Goal: Task Accomplishment & Management: Manage account settings

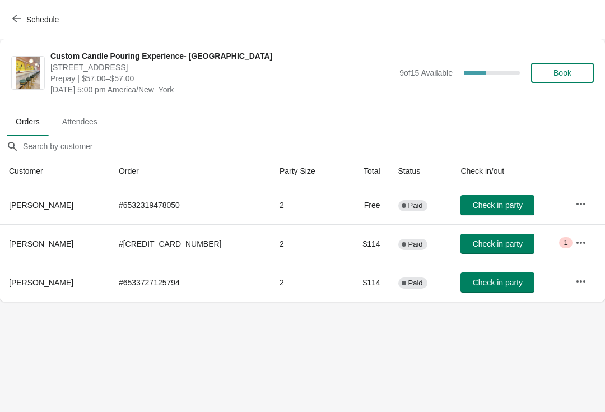
click at [562, 75] on span "Book" at bounding box center [562, 72] width 18 height 9
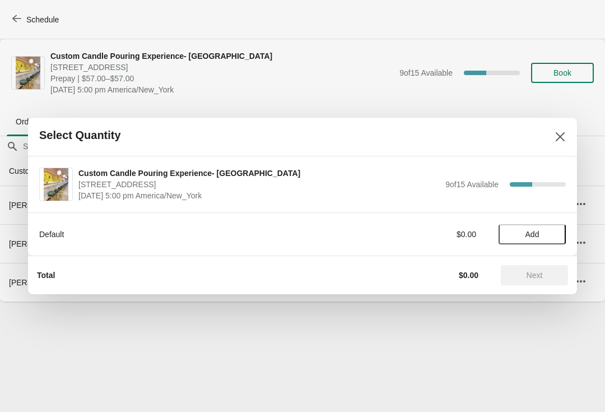
click at [547, 235] on span "Add" at bounding box center [531, 234] width 47 height 9
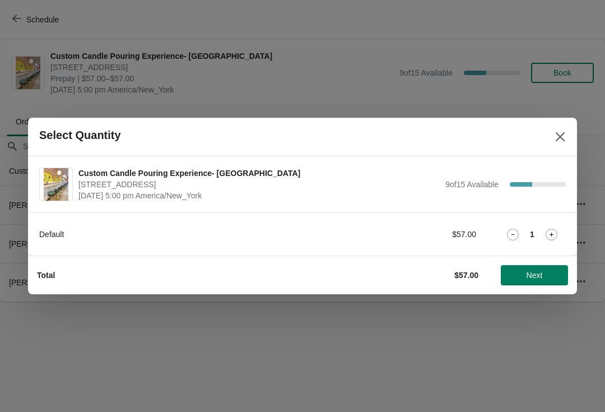
click at [546, 237] on icon at bounding box center [551, 234] width 12 height 12
click at [538, 277] on span "Next" at bounding box center [534, 274] width 16 height 9
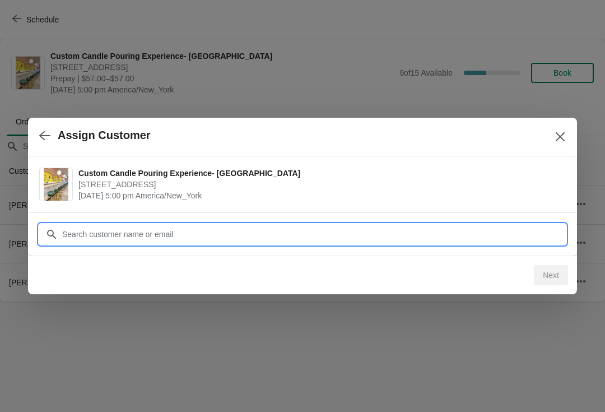
click at [341, 224] on input "Customer" at bounding box center [314, 234] width 504 height 20
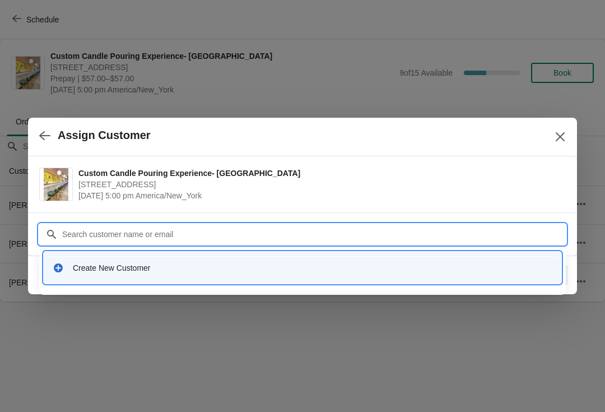
click at [105, 265] on div "Create New Customer" at bounding box center [312, 267] width 479 height 11
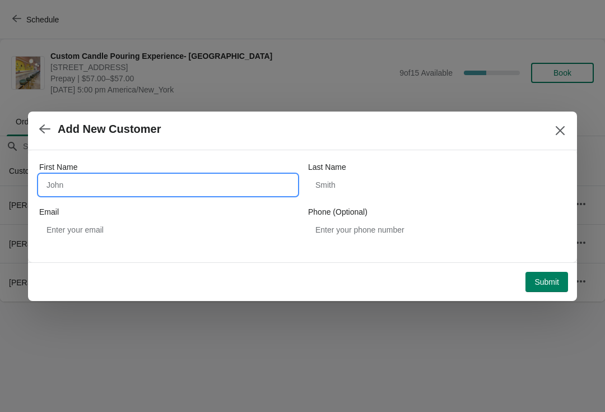
click at [102, 194] on input "First Name" at bounding box center [168, 185] width 258 height 20
type input "Dada"
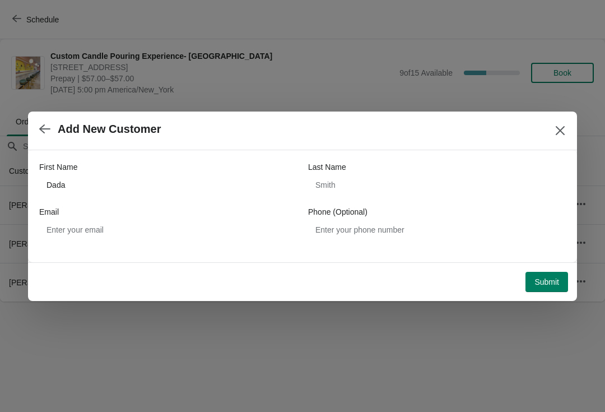
click at [548, 282] on span "Submit" at bounding box center [546, 281] width 25 height 9
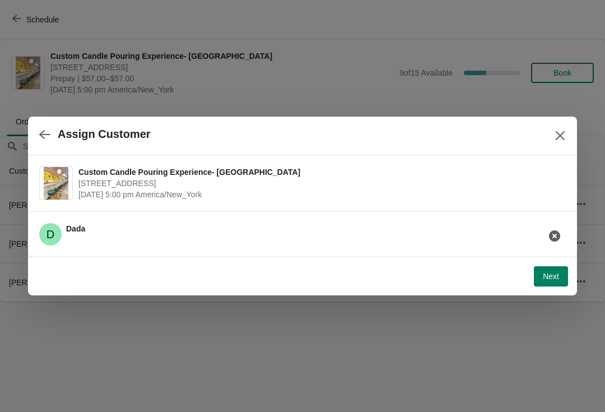
click at [549, 276] on span "Next" at bounding box center [551, 276] width 16 height 9
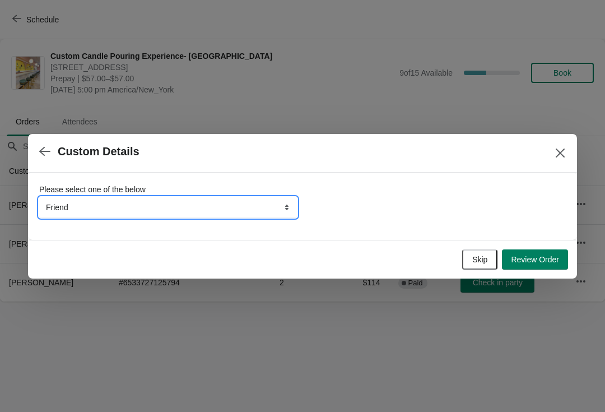
click at [103, 212] on select "Friend Instagram TikTok Yelp Walk-by Attended an event Google Other" at bounding box center [168, 207] width 258 height 20
select select "Walk-by"
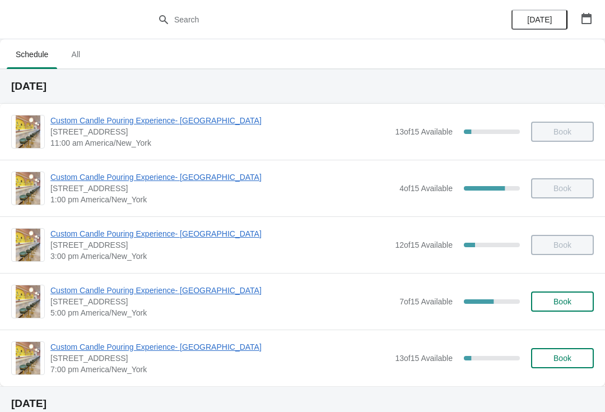
click at [67, 290] on span "Custom Candle Pouring Experience- [GEOGRAPHIC_DATA]" at bounding box center [221, 289] width 343 height 11
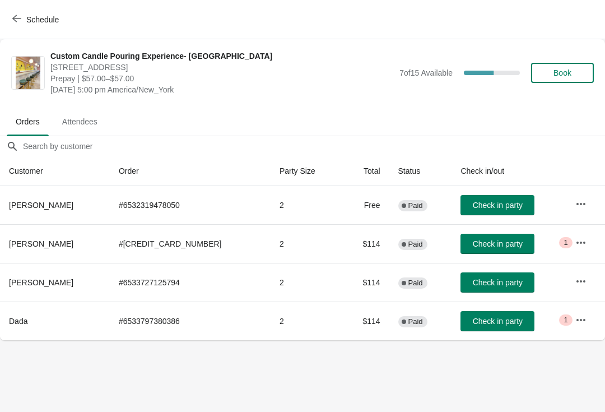
click at [487, 326] on button "Check in party" at bounding box center [497, 321] width 74 height 20
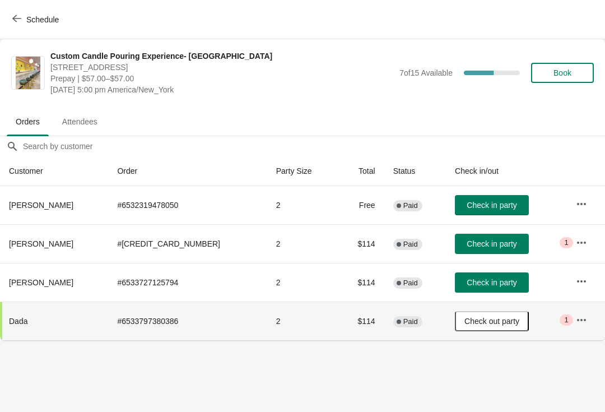
click at [578, 274] on button "button" at bounding box center [581, 281] width 20 height 20
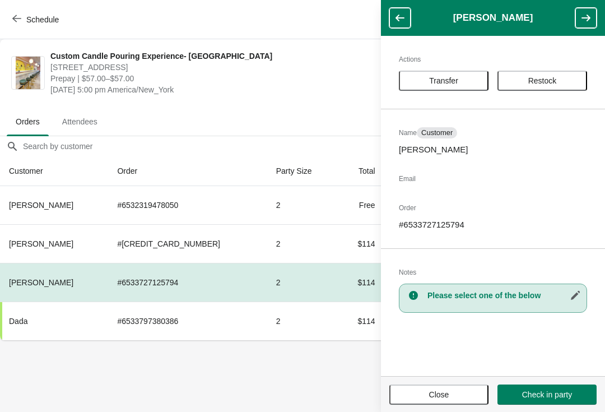
click at [427, 385] on button "Close" at bounding box center [438, 394] width 99 height 20
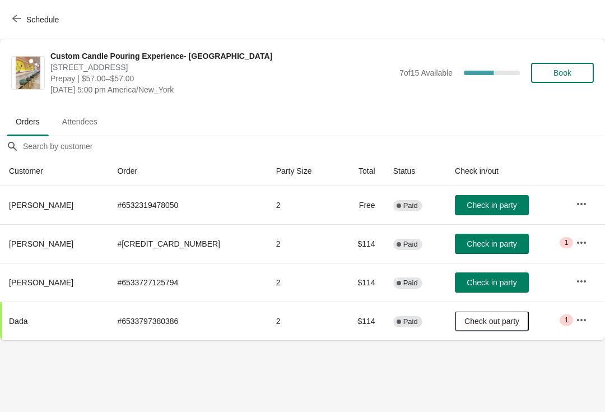
click at [581, 242] on icon "button" at bounding box center [581, 242] width 9 height 2
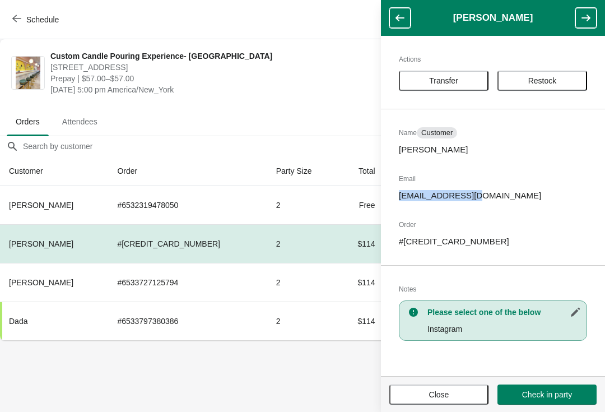
click at [418, 403] on button "Close" at bounding box center [438, 394] width 99 height 20
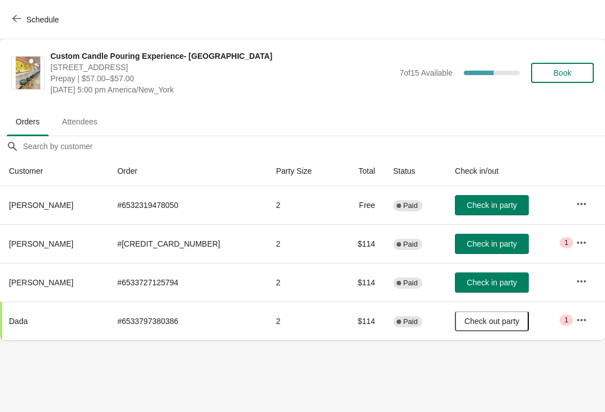
click at [491, 279] on span "Check in party" at bounding box center [491, 282] width 50 height 9
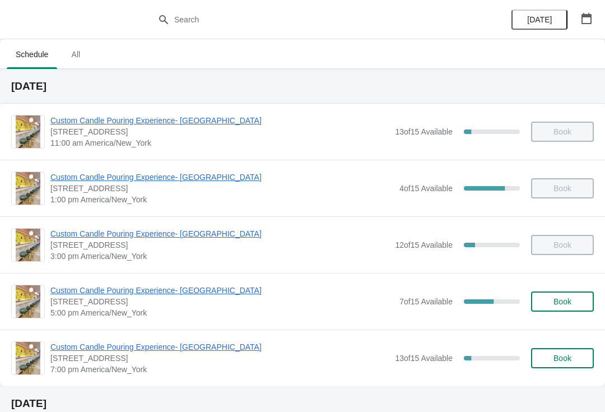
click at [150, 288] on span "Custom Candle Pouring Experience- [GEOGRAPHIC_DATA]" at bounding box center [221, 289] width 343 height 11
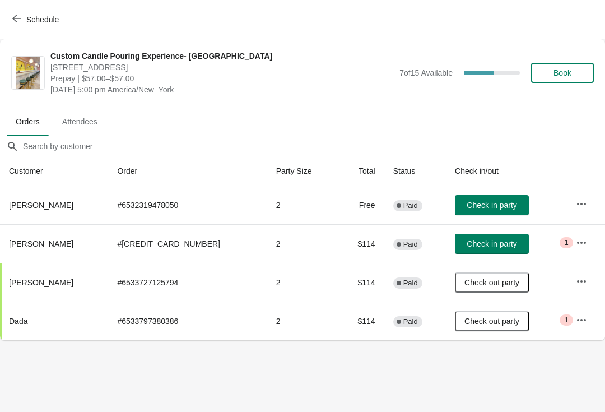
click at [470, 247] on span "Check in party" at bounding box center [491, 243] width 50 height 9
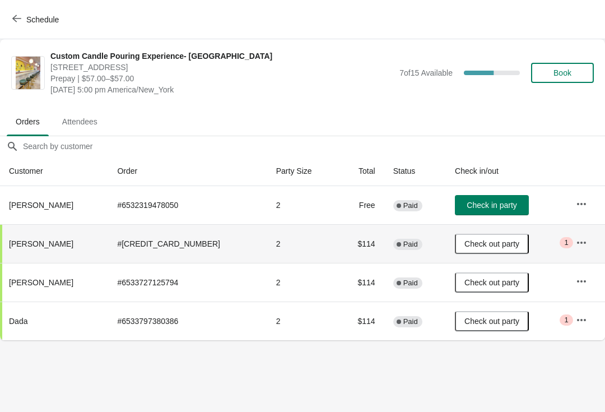
click at [585, 213] on button "button" at bounding box center [581, 204] width 20 height 20
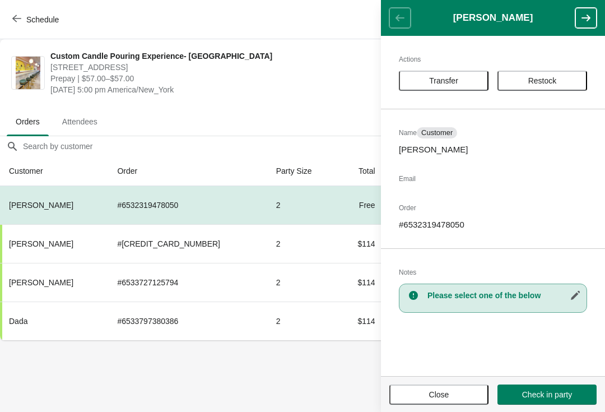
click at [442, 403] on button "Close" at bounding box center [438, 394] width 99 height 20
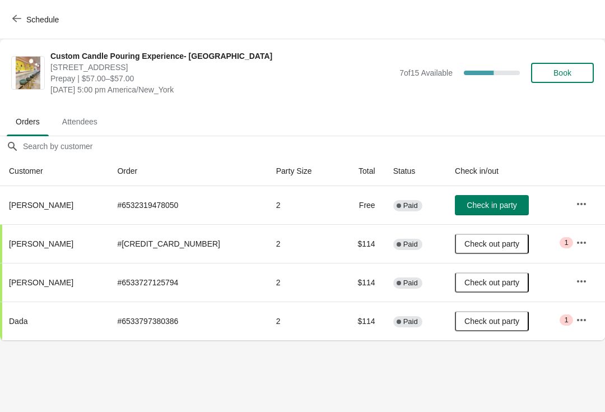
click at [586, 196] on button "button" at bounding box center [581, 204] width 20 height 20
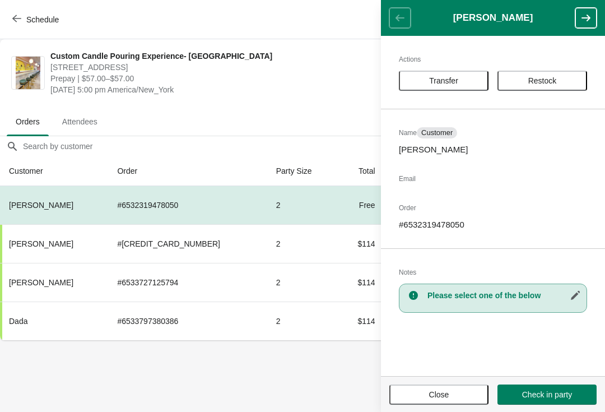
click at [434, 387] on button "Close" at bounding box center [438, 394] width 99 height 20
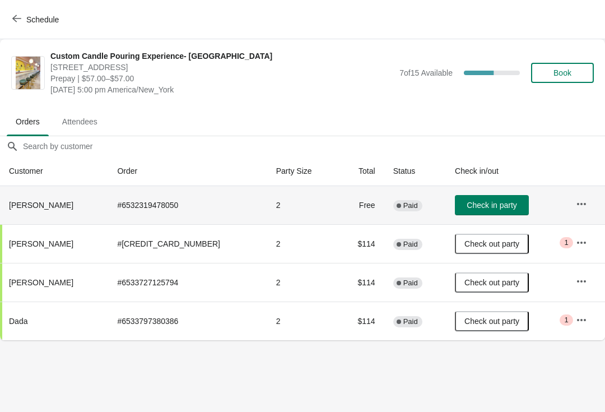
click at [17, 206] on span "Kara Hoffner" at bounding box center [41, 204] width 64 height 9
click at [576, 205] on icon "button" at bounding box center [581, 203] width 11 height 11
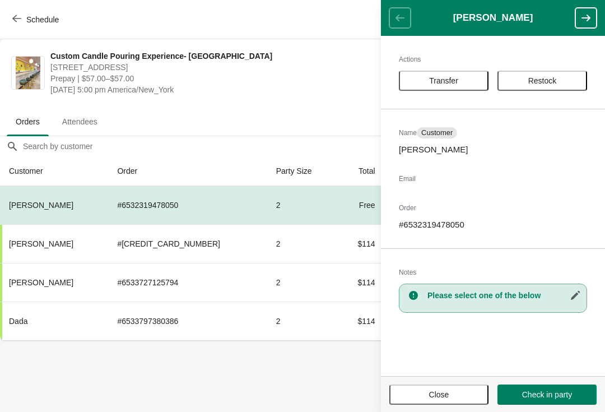
click at [294, 382] on body "Schedule Custom Candle Pouring Experience- Delray Beach 415 East Atlantic Avenu…" at bounding box center [302, 206] width 605 height 412
click at [434, 402] on button "Close" at bounding box center [438, 394] width 99 height 20
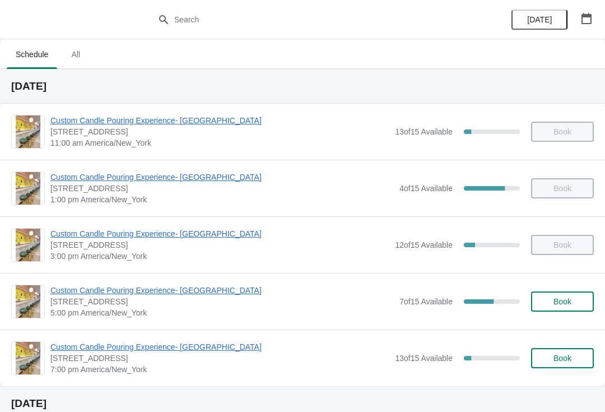
click at [63, 287] on span "Custom Candle Pouring Experience- [GEOGRAPHIC_DATA]" at bounding box center [221, 289] width 343 height 11
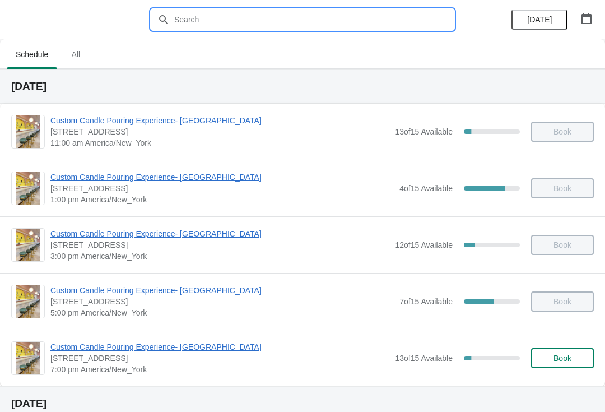
click at [374, 10] on input "text" at bounding box center [314, 20] width 280 height 20
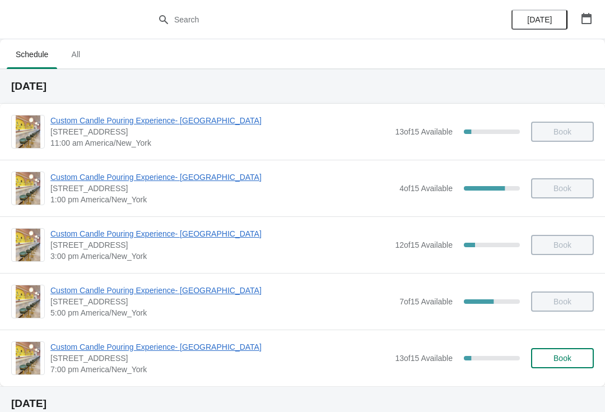
click at [107, 358] on span "[STREET_ADDRESS]" at bounding box center [219, 357] width 339 height 11
click at [92, 338] on div "Custom Candle Pouring Experience- Delray Beach 415 East Atlantic Avenue, Delray…" at bounding box center [302, 357] width 605 height 57
click at [81, 344] on span "Custom Candle Pouring Experience- [GEOGRAPHIC_DATA]" at bounding box center [219, 346] width 339 height 11
